Goal: Find specific page/section: Find specific page/section

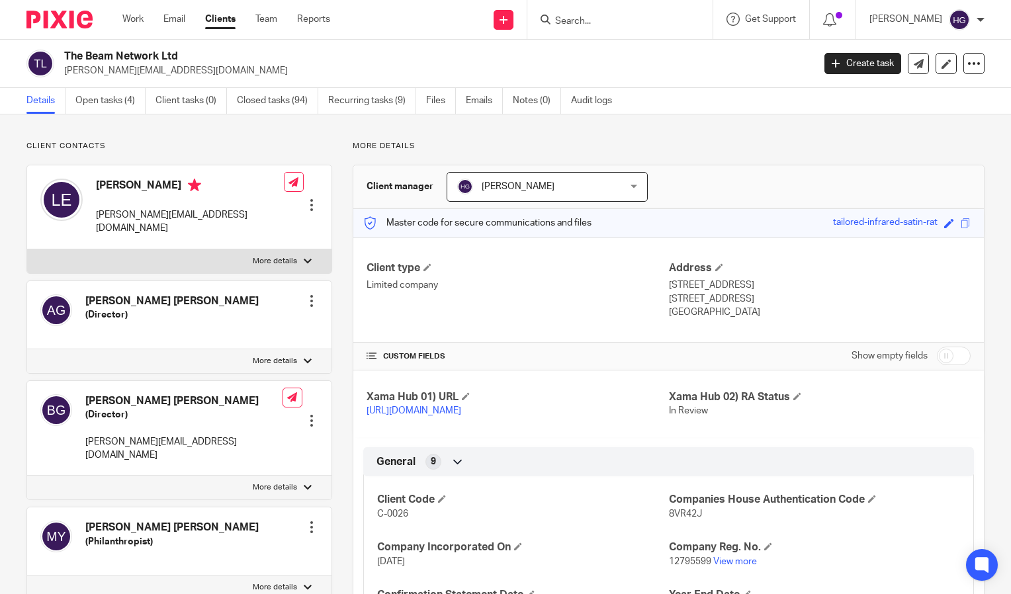
scroll to position [290, 0]
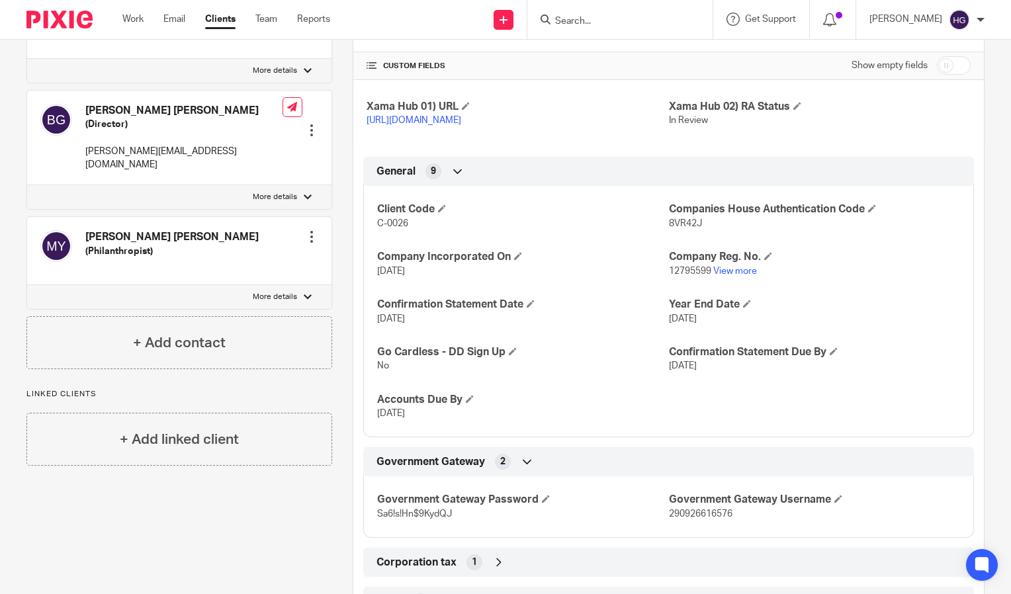
click at [667, 22] on input "Search" at bounding box center [613, 22] width 119 height 12
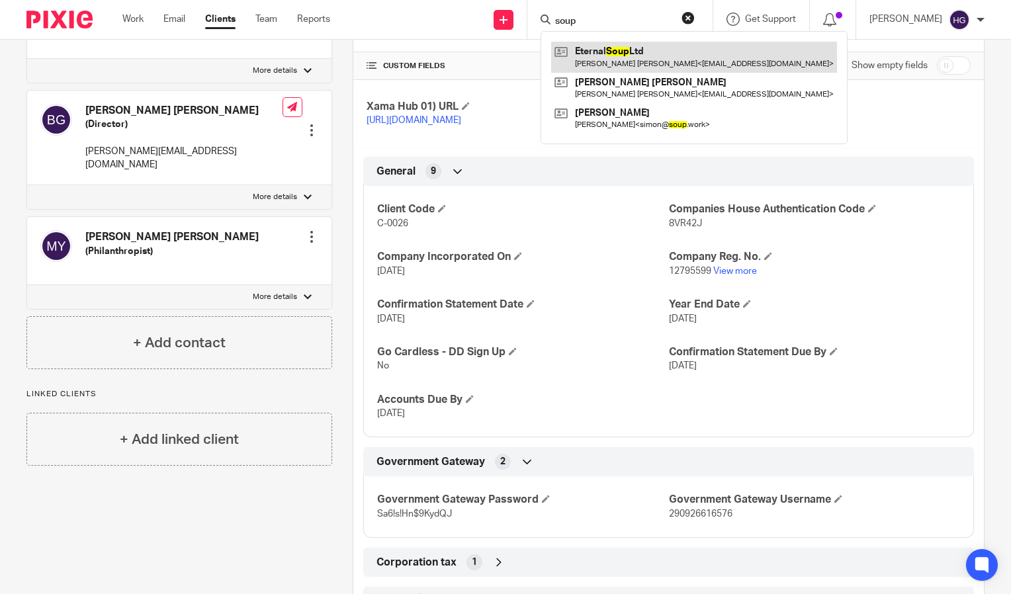
type input "soup"
click at [640, 56] on link at bounding box center [694, 57] width 286 height 30
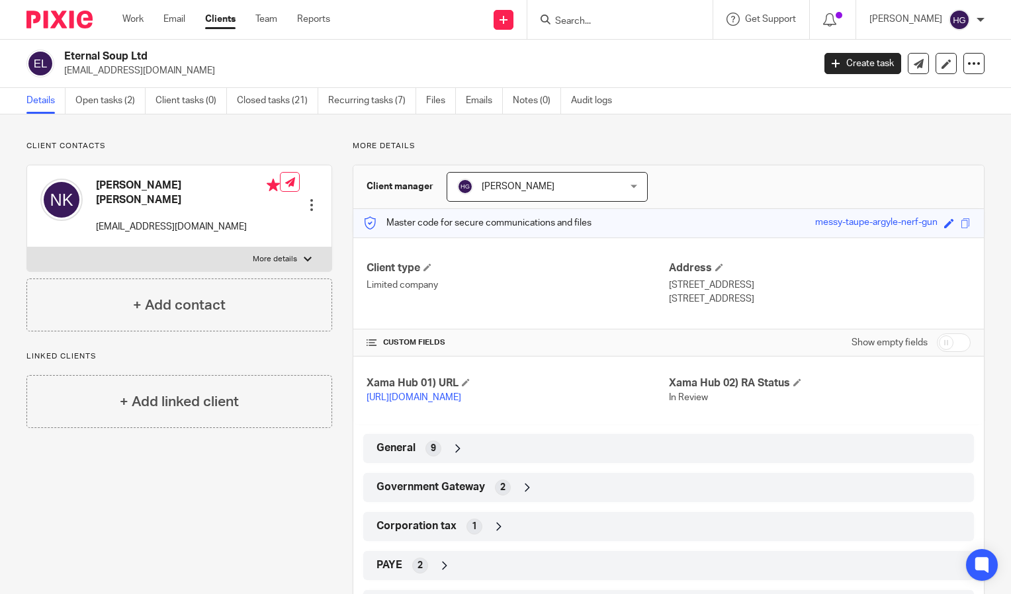
scroll to position [114, 0]
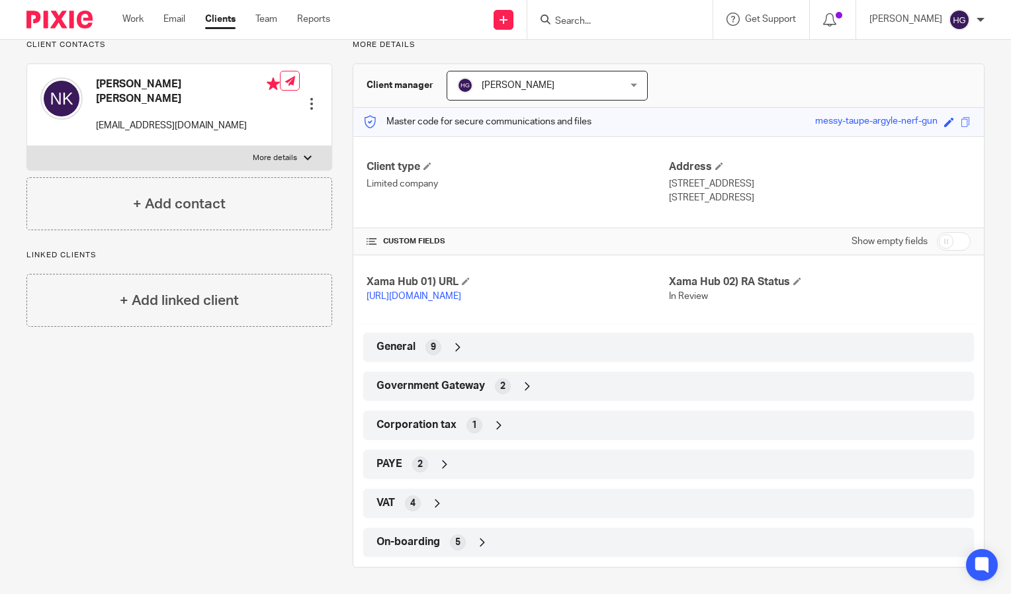
click at [493, 354] on div "General 9" at bounding box center [668, 347] width 591 height 22
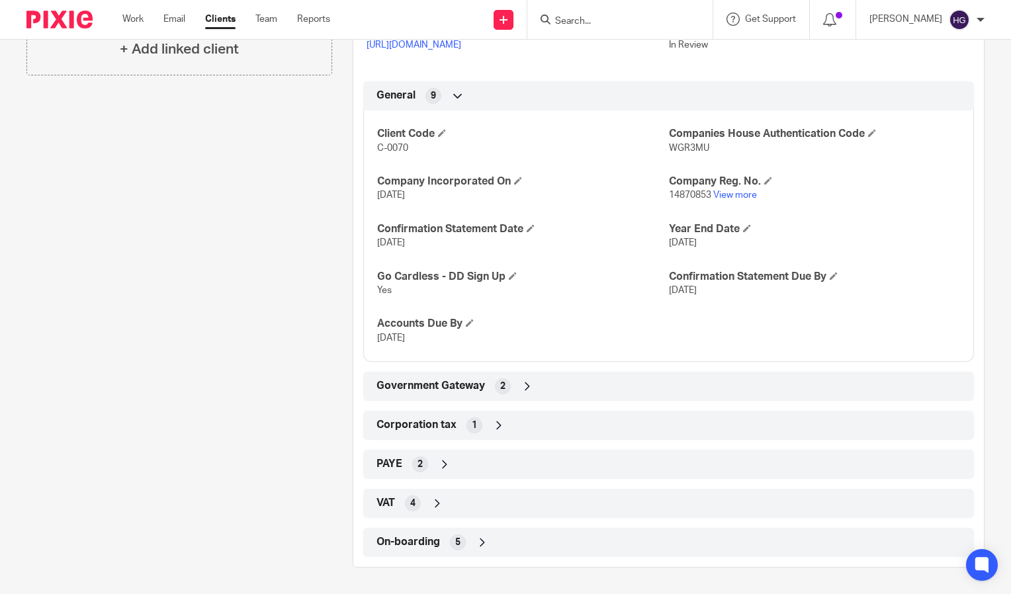
scroll to position [366, 0]
click at [527, 381] on icon at bounding box center [527, 386] width 13 height 13
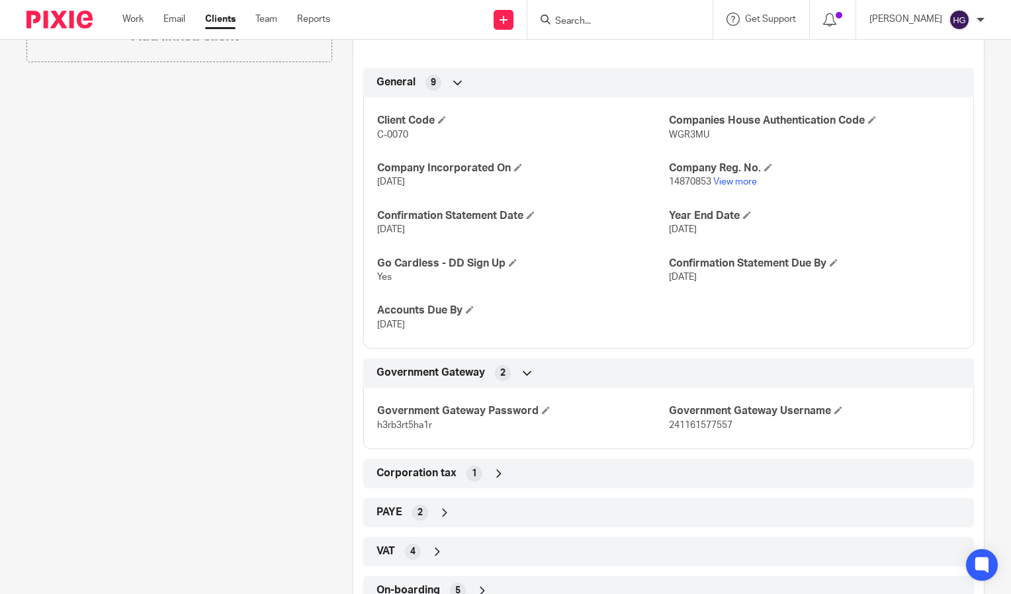
click at [677, 430] on span "241161577557" at bounding box center [701, 425] width 64 height 9
copy span "241161577557"
click at [394, 430] on span "h3rb3rt5ha1r" at bounding box center [404, 425] width 55 height 9
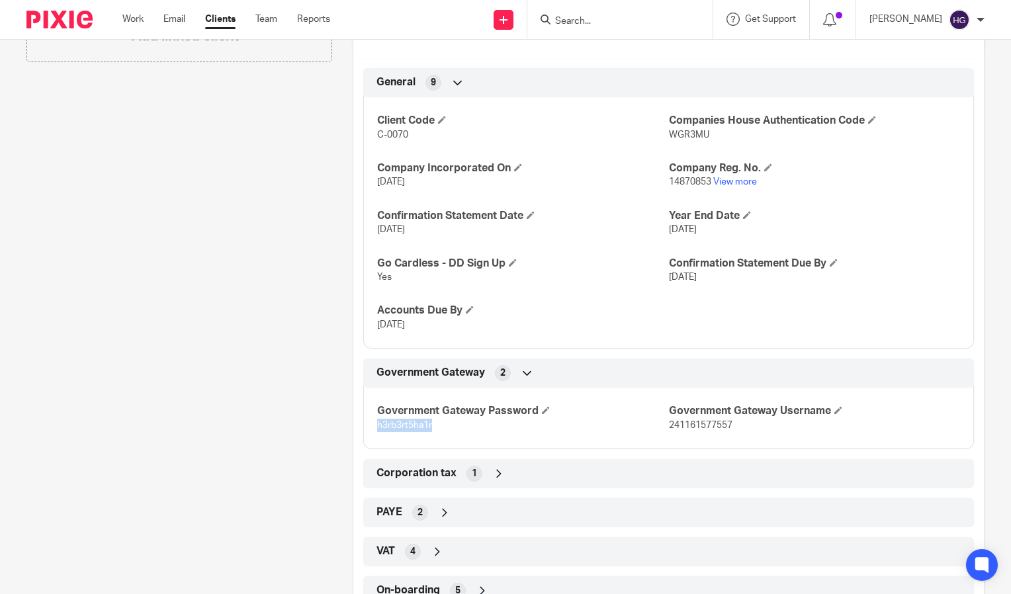
copy span "h3rb3rt5ha1r"
click at [609, 19] on input "Search" at bounding box center [613, 22] width 119 height 12
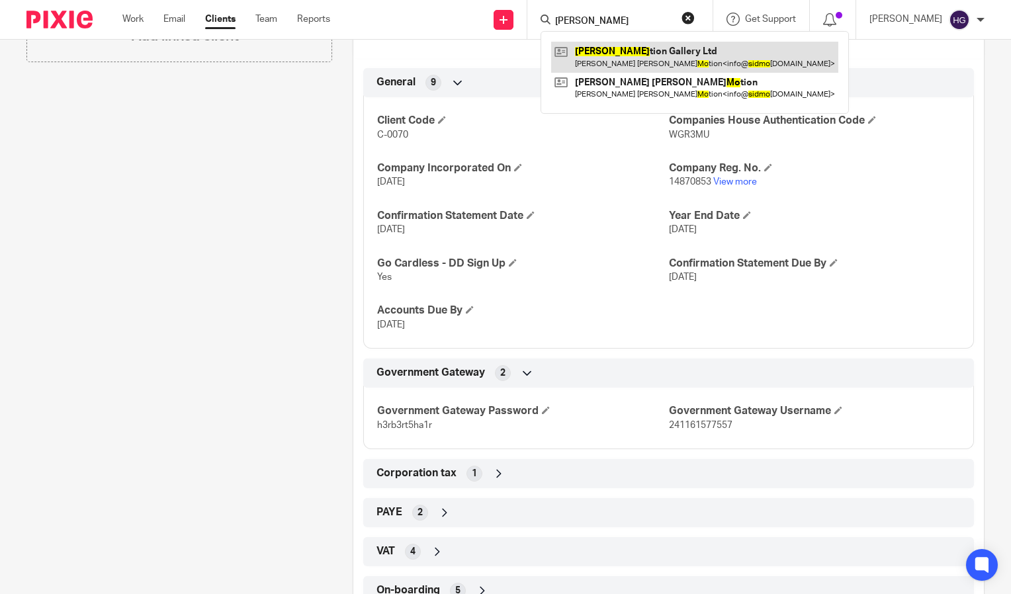
type input "sid mo"
click at [629, 61] on link at bounding box center [694, 57] width 287 height 30
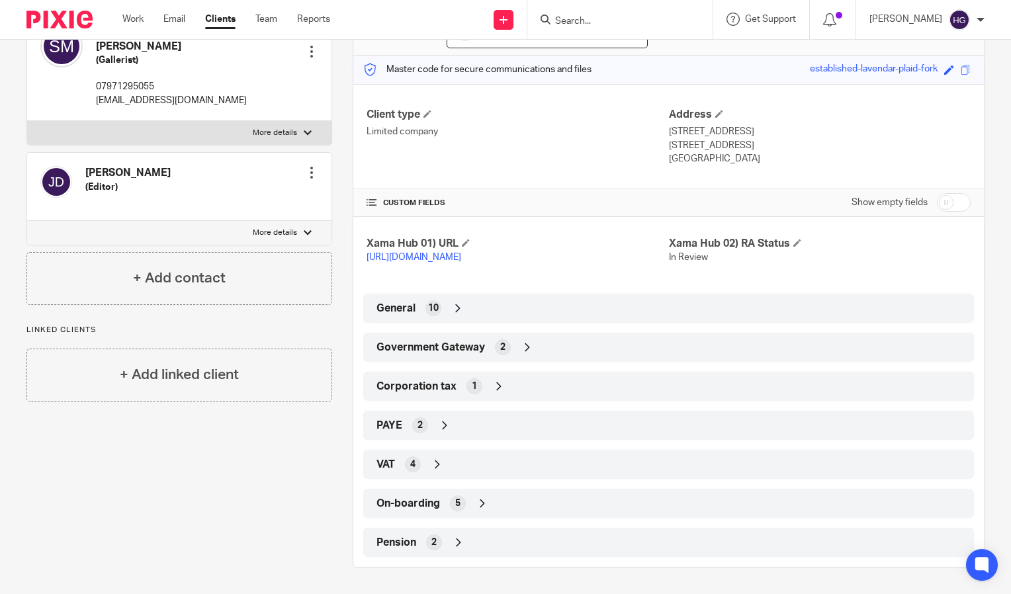
scroll to position [159, 0]
click at [500, 353] on span "2" at bounding box center [502, 347] width 5 height 13
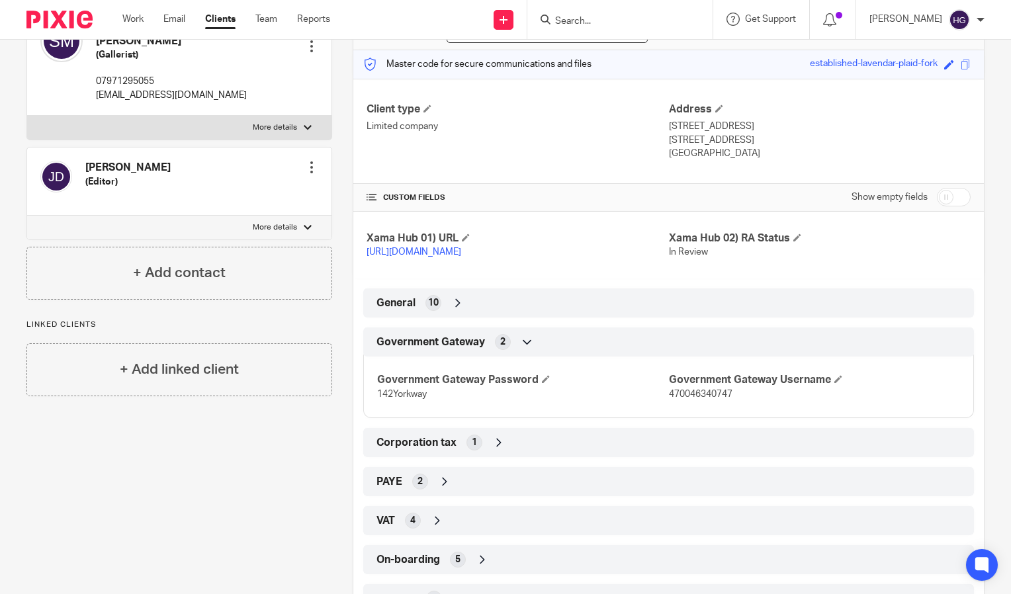
click at [669, 399] on span "470046340747" at bounding box center [701, 394] width 64 height 9
copy span "470046340747"
